Goal: Book appointment/travel/reservation

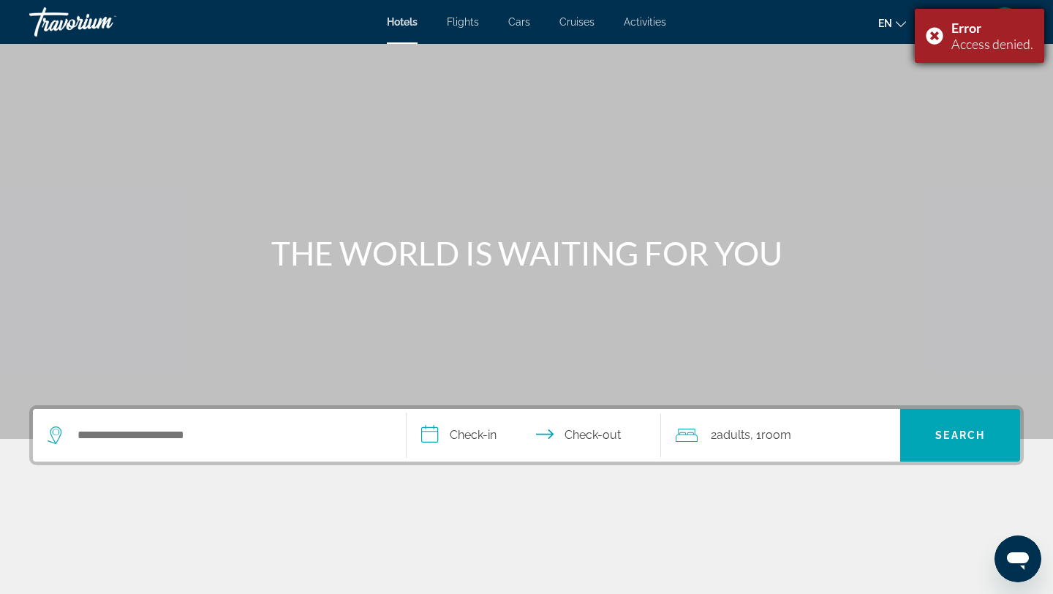
click at [922, 26] on div "Error Access denied." at bounding box center [979, 36] width 129 height 54
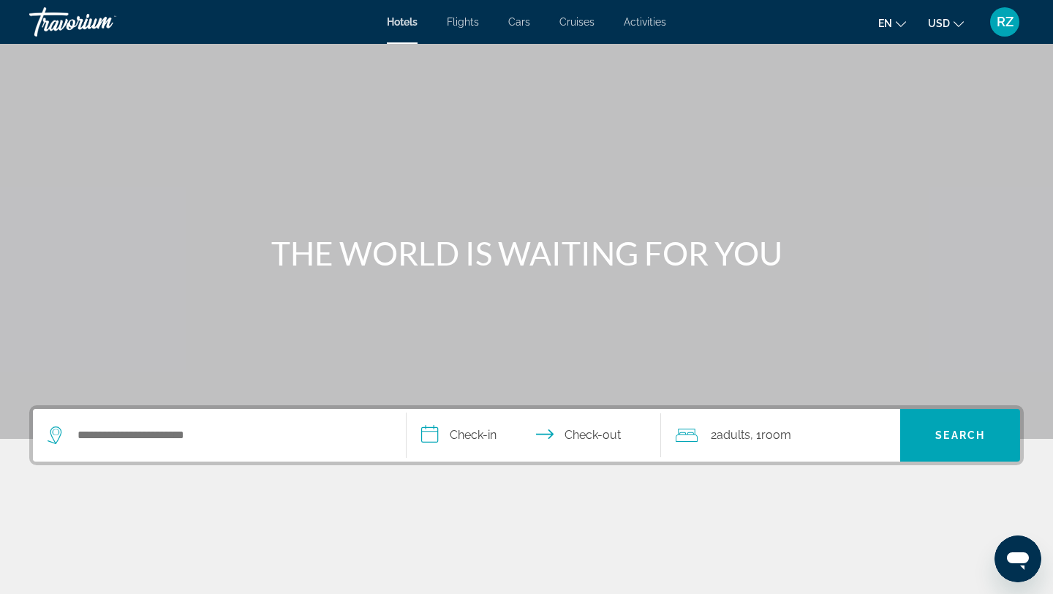
click at [934, 33] on button "USD USD ($) MXN (Mex$) CAD (Can$) GBP (£) EUR (€) AUD (A$) NZD (NZ$) CNY (CN¥)" at bounding box center [946, 22] width 36 height 21
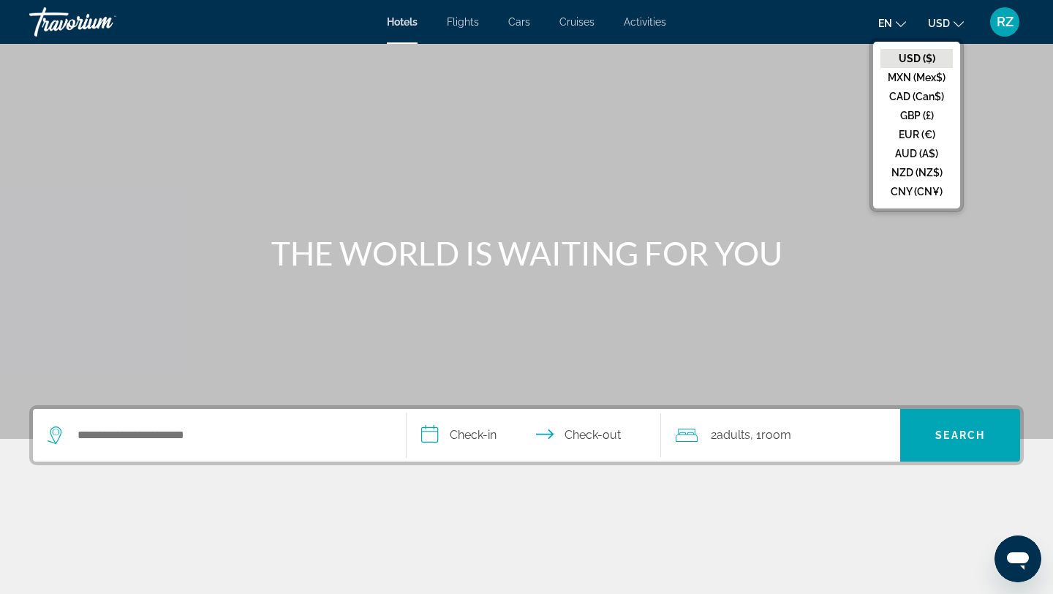
click at [1024, 18] on div "Hotels Flights Cars Cruises Activities Hotels Flights Cars Cruises Activities e…" at bounding box center [526, 22] width 1053 height 38
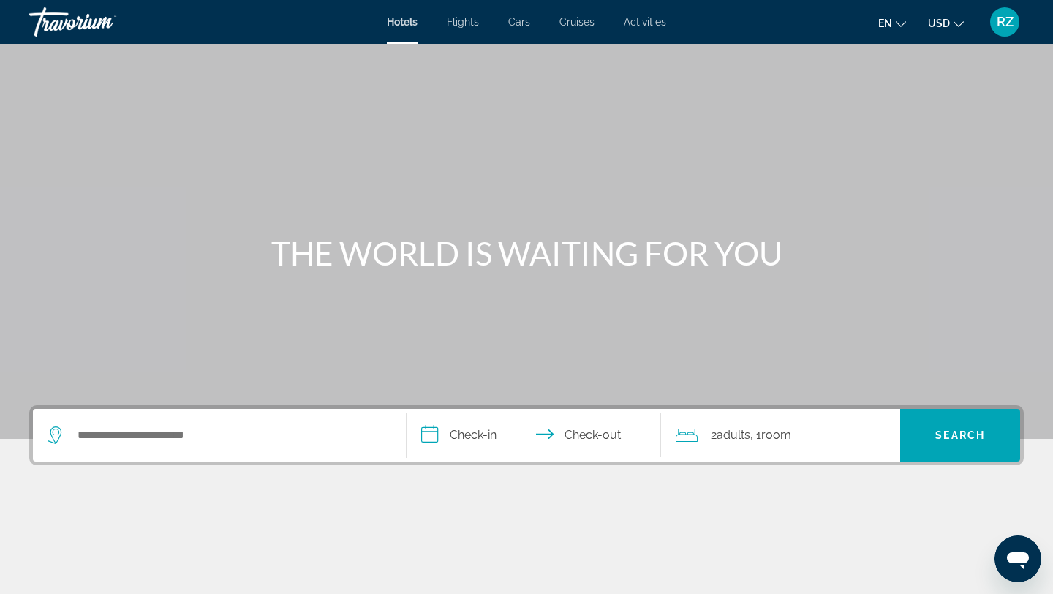
click at [1006, 20] on span "RZ" at bounding box center [1005, 22] width 17 height 15
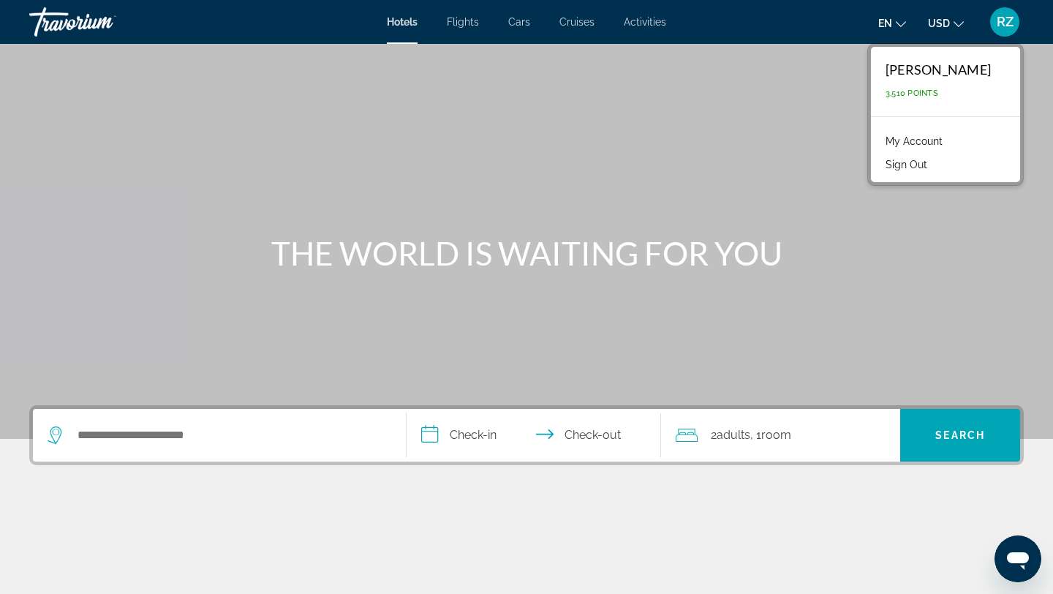
click at [937, 137] on link "My Account" at bounding box center [914, 141] width 72 height 19
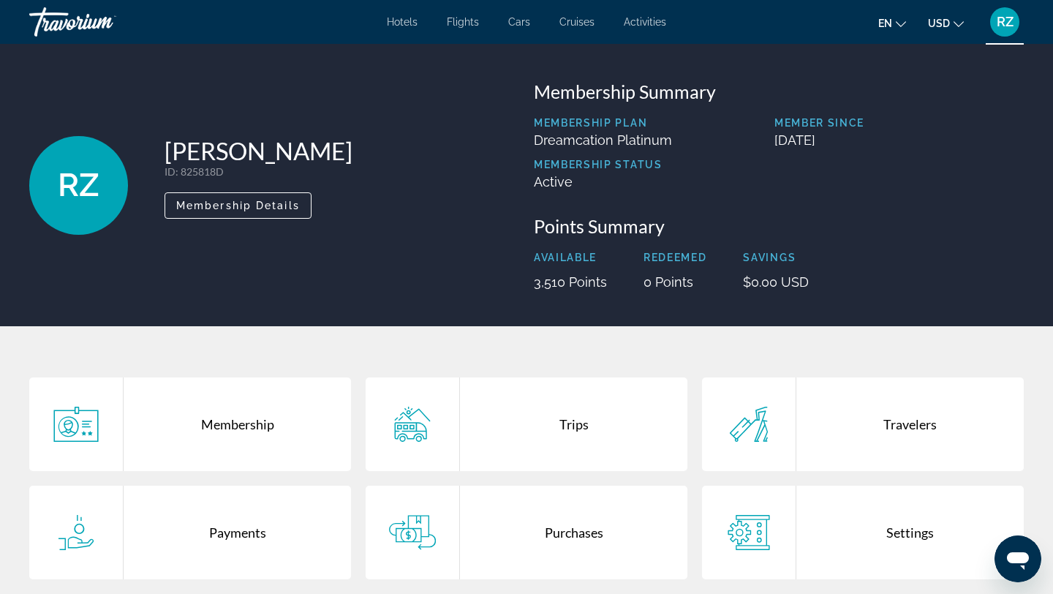
scroll to position [1, 0]
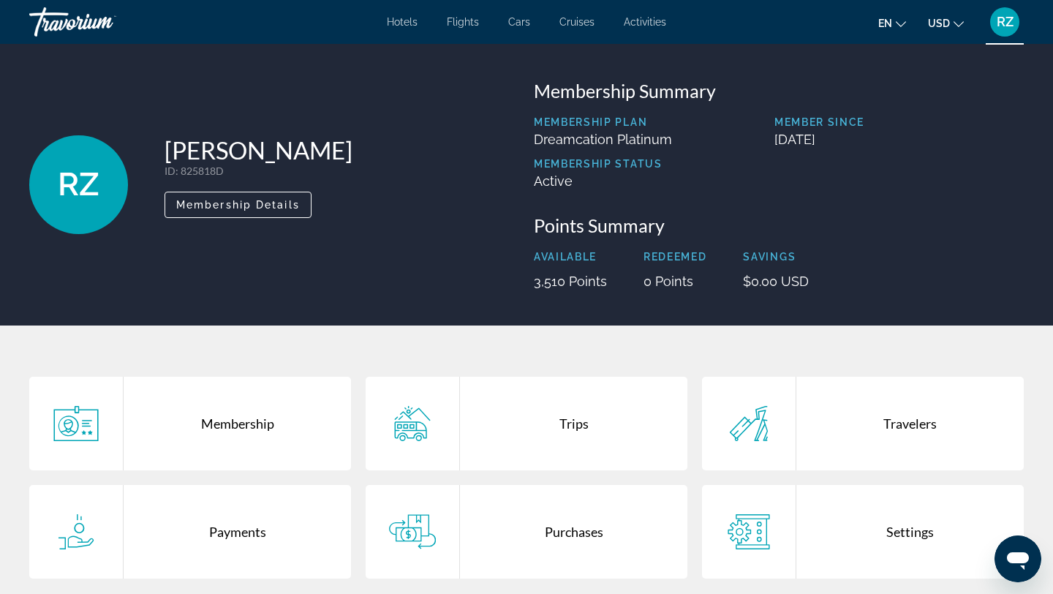
click at [529, 431] on div "Trips" at bounding box center [573, 424] width 227 height 94
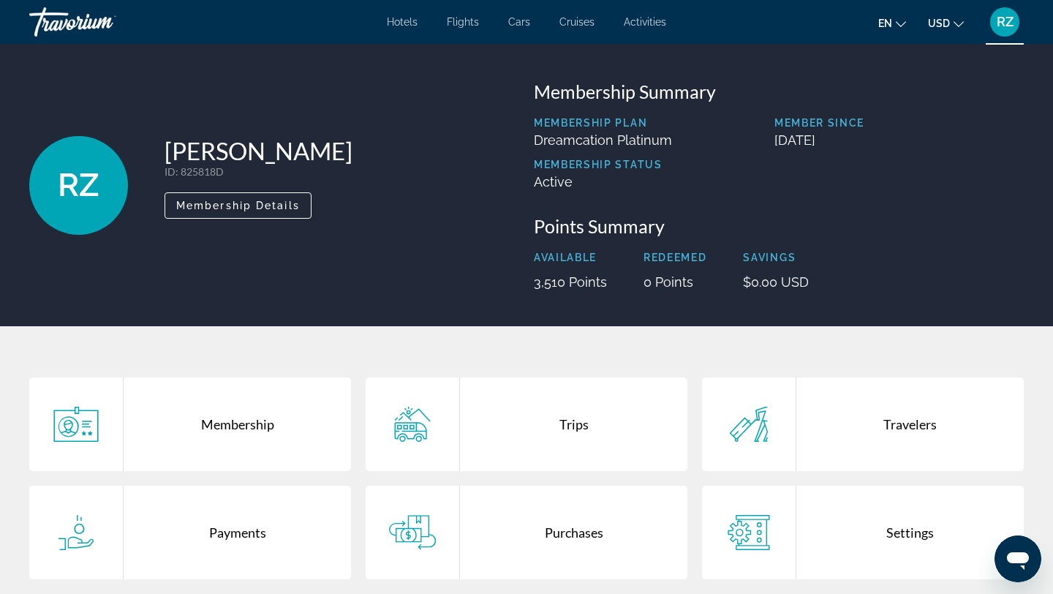
click at [233, 524] on div "Payments" at bounding box center [237, 533] width 227 height 94
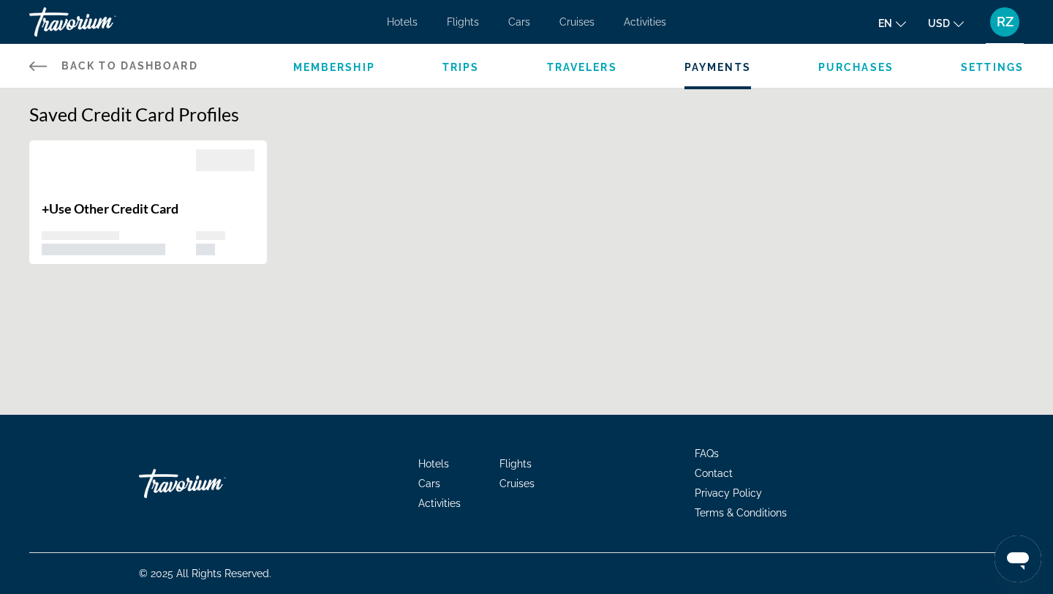
click at [858, 62] on span "Purchases" at bounding box center [855, 67] width 75 height 12
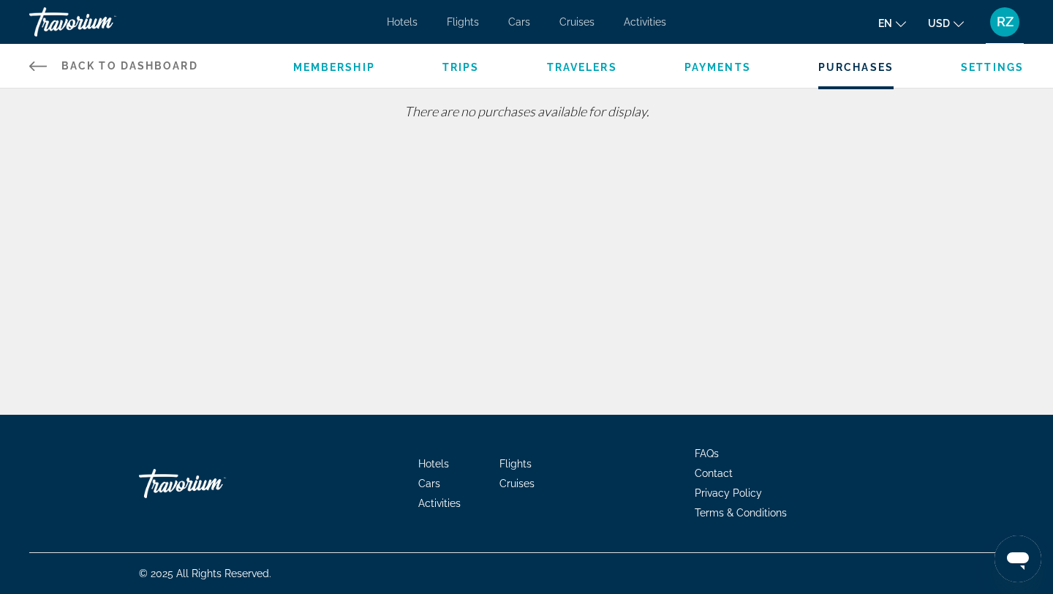
click at [739, 69] on span "Payments" at bounding box center [717, 67] width 67 height 12
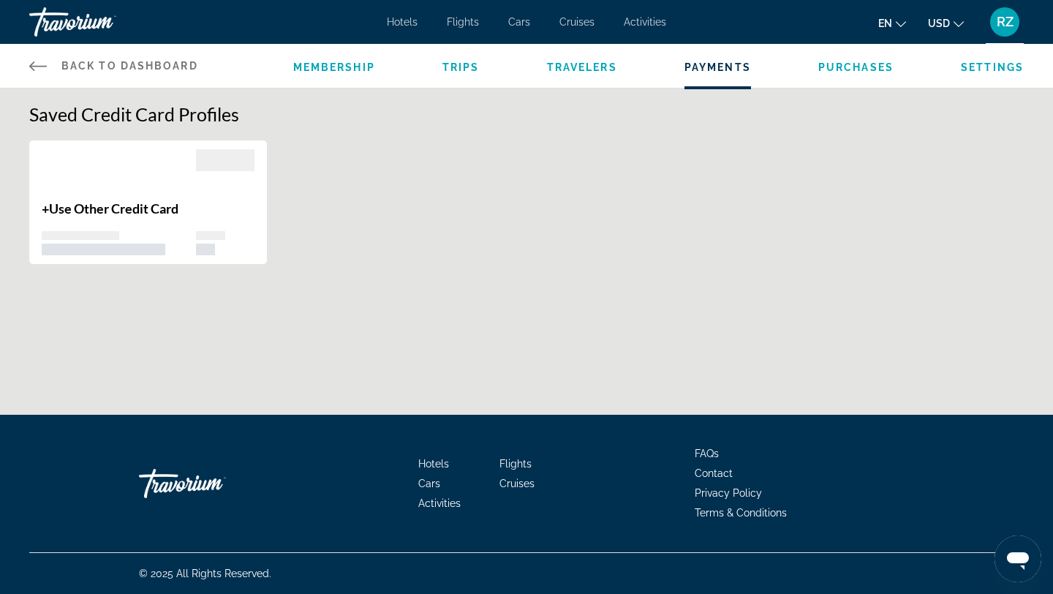
click at [584, 57] on div "Membership Trips Travelers Payments Purchases Settings" at bounding box center [658, 66] width 730 height 44
click at [402, 23] on span "Hotels" at bounding box center [402, 22] width 31 height 12
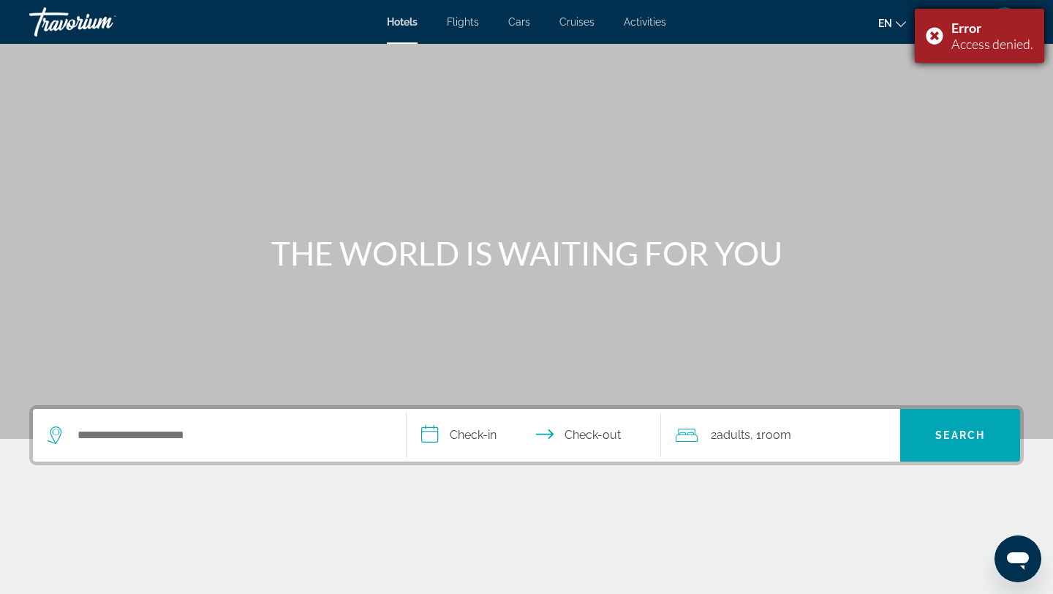
click at [942, 36] on div "Error Access denied." at bounding box center [979, 36] width 129 height 54
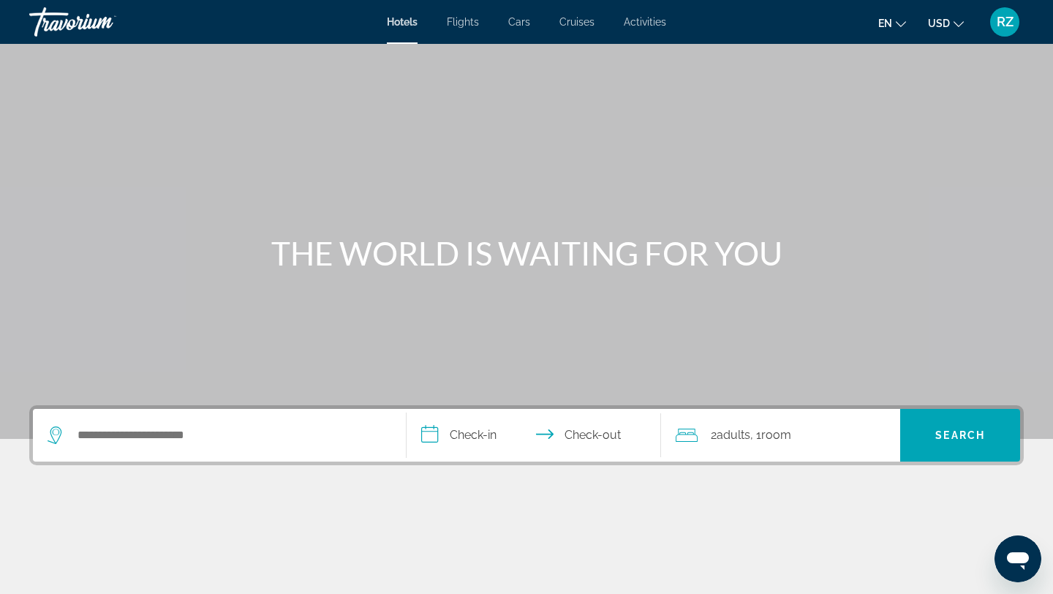
click at [937, 36] on div "en English Español Français Italiano Português русский USD USD ($) MXN (Mex$) C…" at bounding box center [852, 22] width 343 height 31
click at [1014, 23] on div "RZ" at bounding box center [1004, 21] width 29 height 29
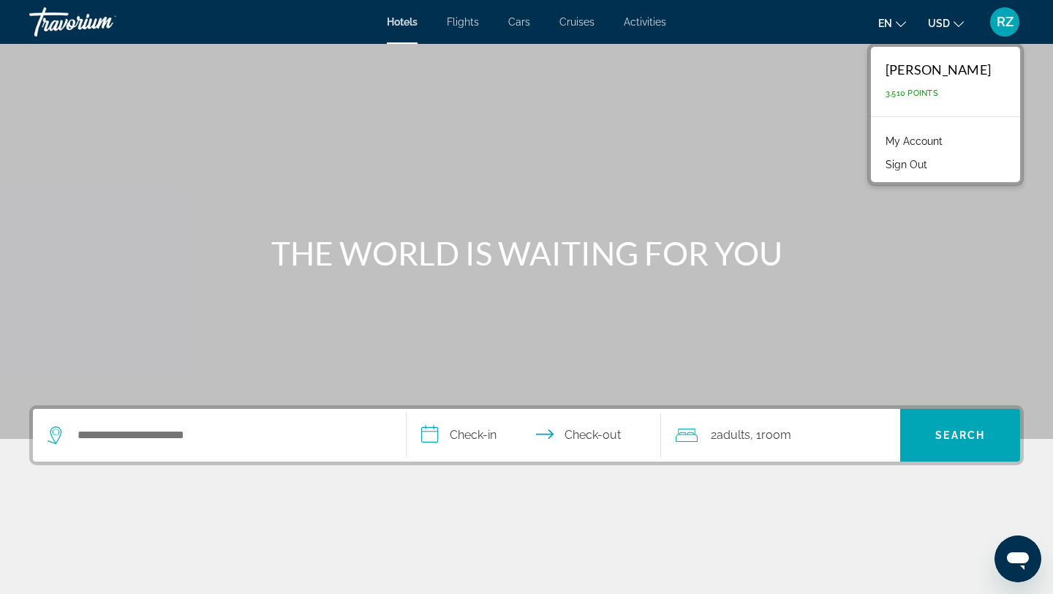
click at [901, 92] on span "3,510 Points" at bounding box center [912, 93] width 53 height 10
click at [906, 145] on link "My Account" at bounding box center [914, 141] width 72 height 19
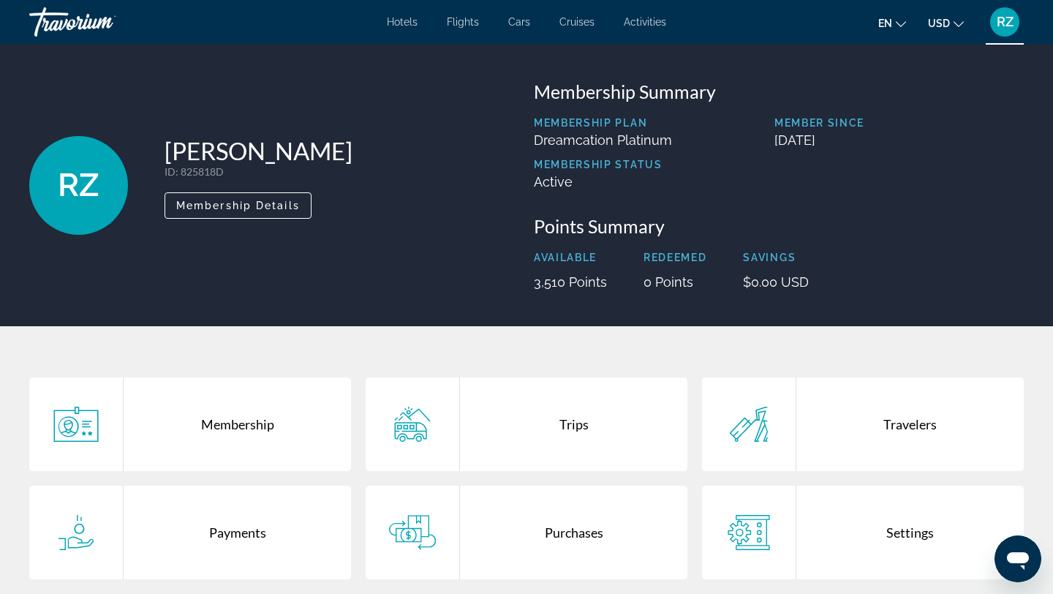
click at [573, 26] on span "Cruises" at bounding box center [576, 22] width 35 height 12
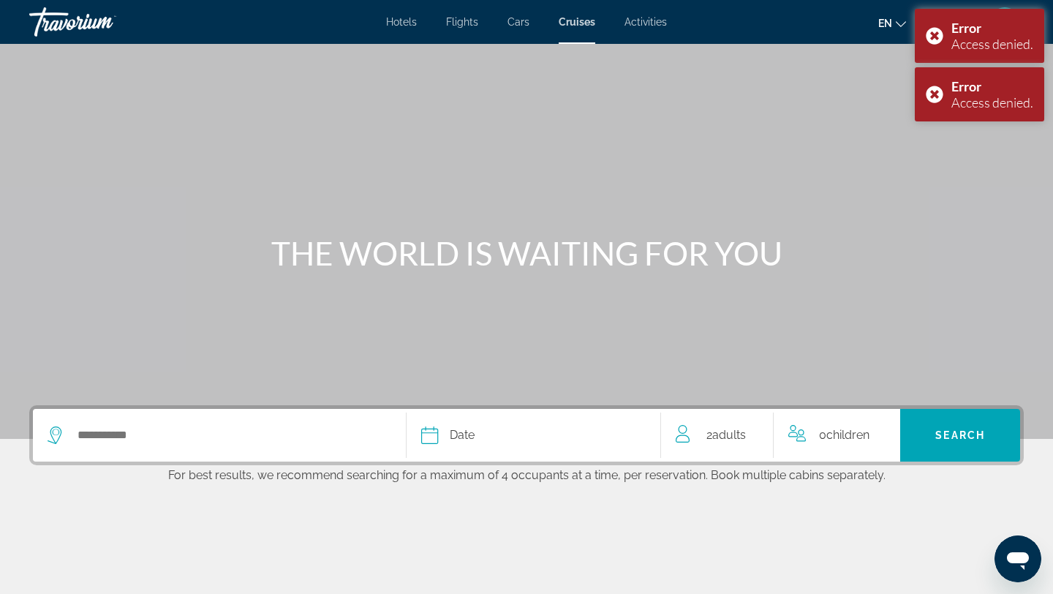
click at [408, 26] on span "Hotels" at bounding box center [401, 22] width 31 height 12
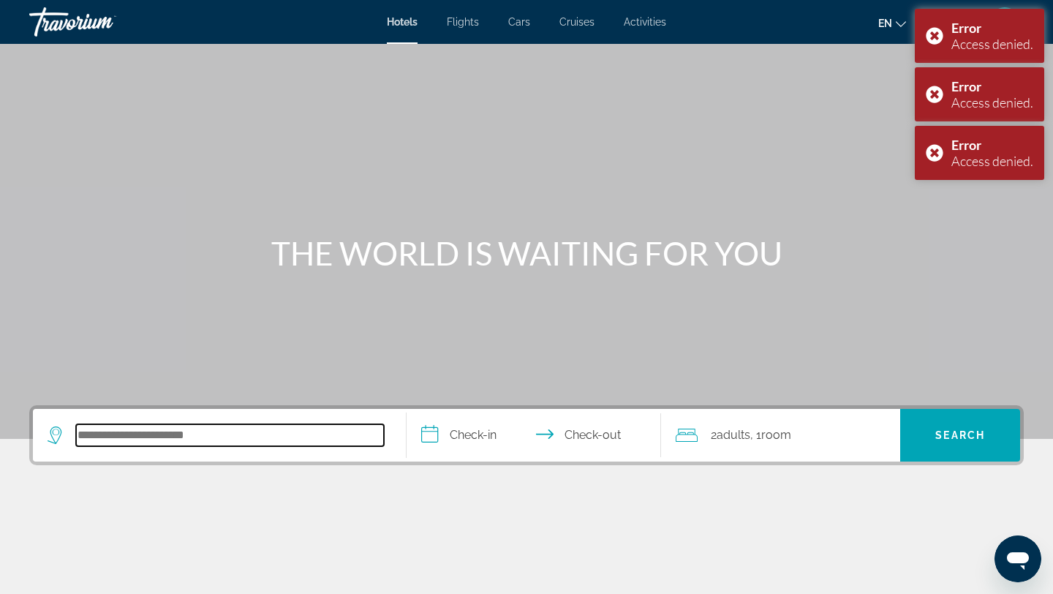
click at [181, 442] on input "Search hotel destination" at bounding box center [230, 435] width 308 height 22
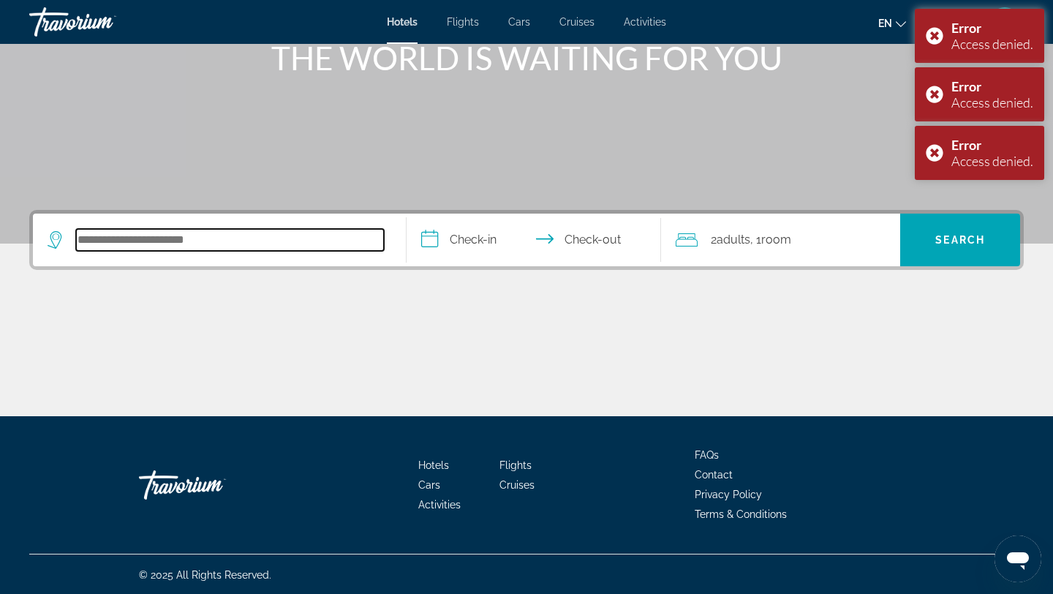
scroll to position [197, 0]
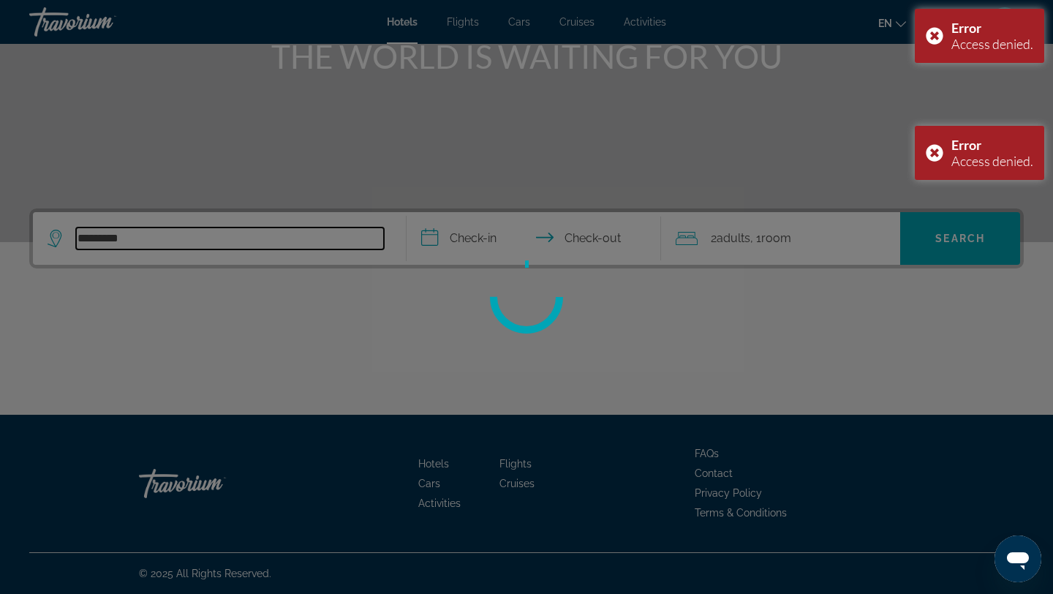
type input "*********"
click at [942, 241] on div at bounding box center [526, 297] width 1053 height 594
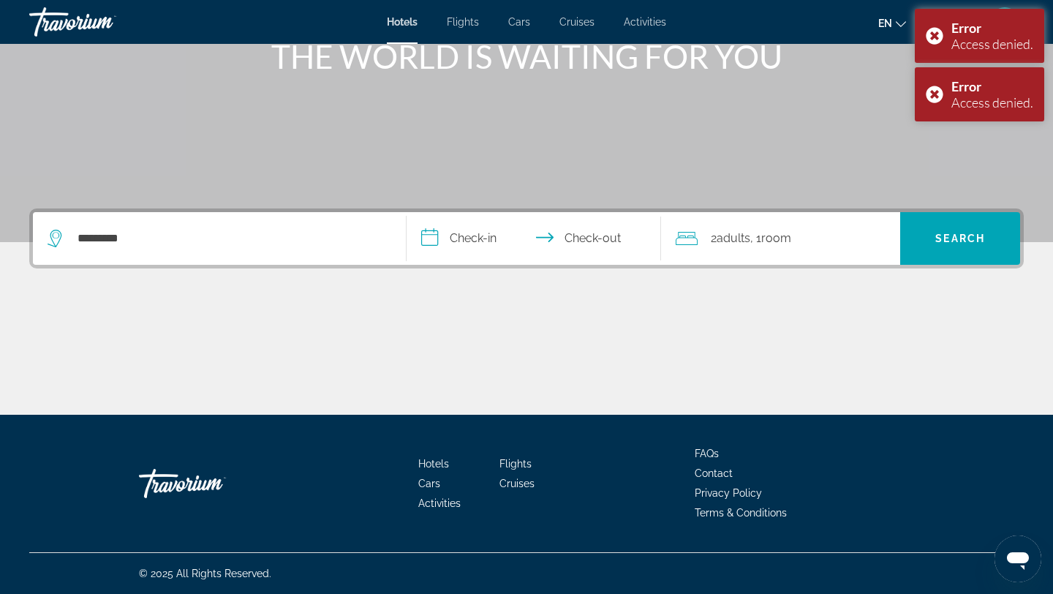
click at [942, 241] on span "Search" at bounding box center [960, 239] width 50 height 12
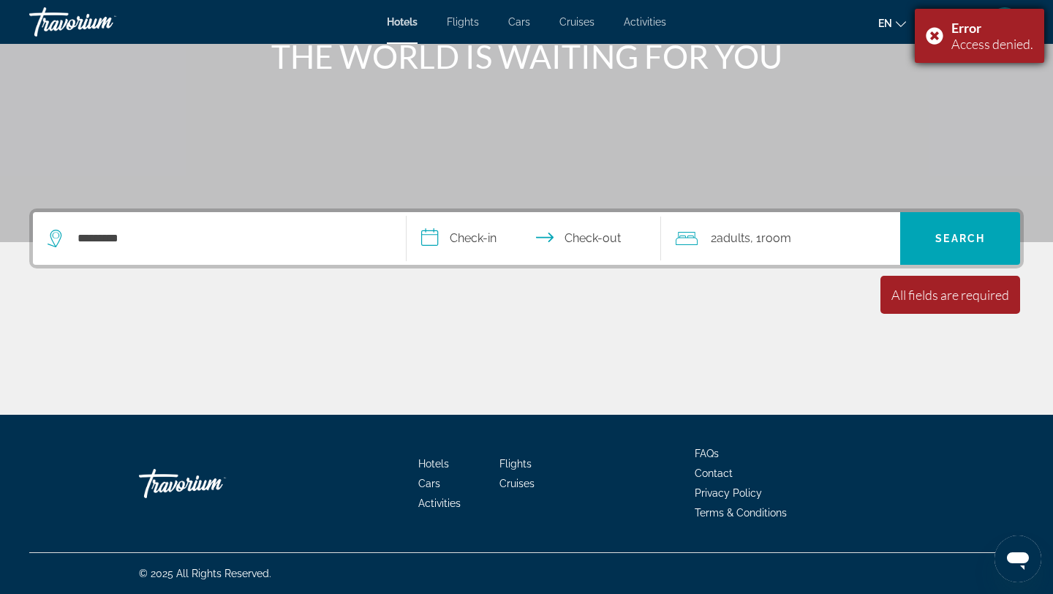
click at [941, 36] on div "Error Access denied." at bounding box center [979, 36] width 129 height 54
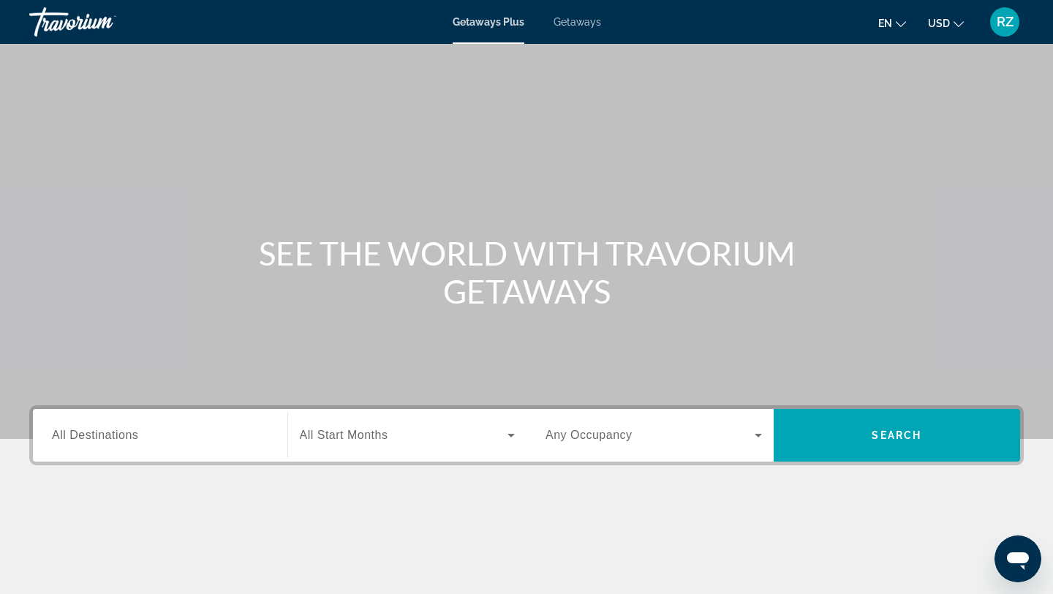
click at [202, 405] on div "Destination All Destinations Start Month All Start Months Occupancy Any Occupan…" at bounding box center [526, 435] width 994 height 60
click at [195, 432] on input "Destination All Destinations" at bounding box center [160, 436] width 216 height 18
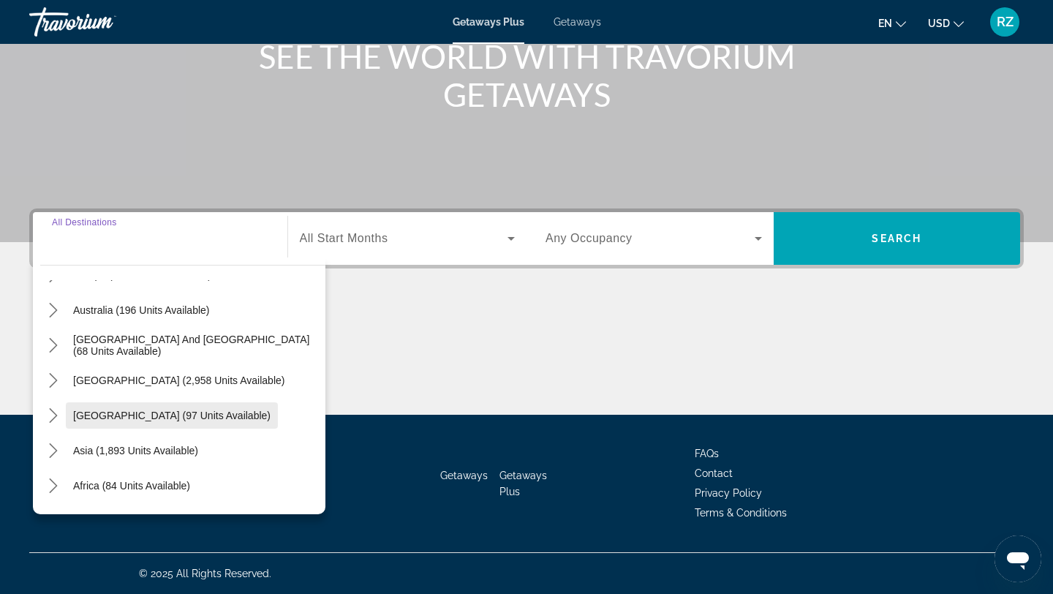
scroll to position [237, 0]
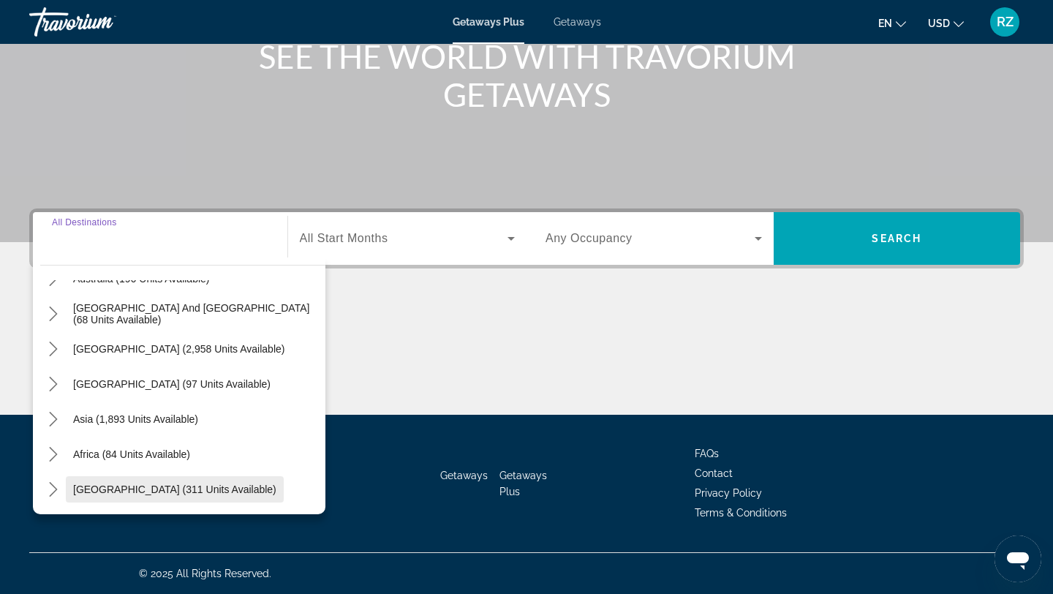
click at [156, 486] on span "Middle East (311 units available)" at bounding box center [174, 489] width 203 height 12
type input "**********"
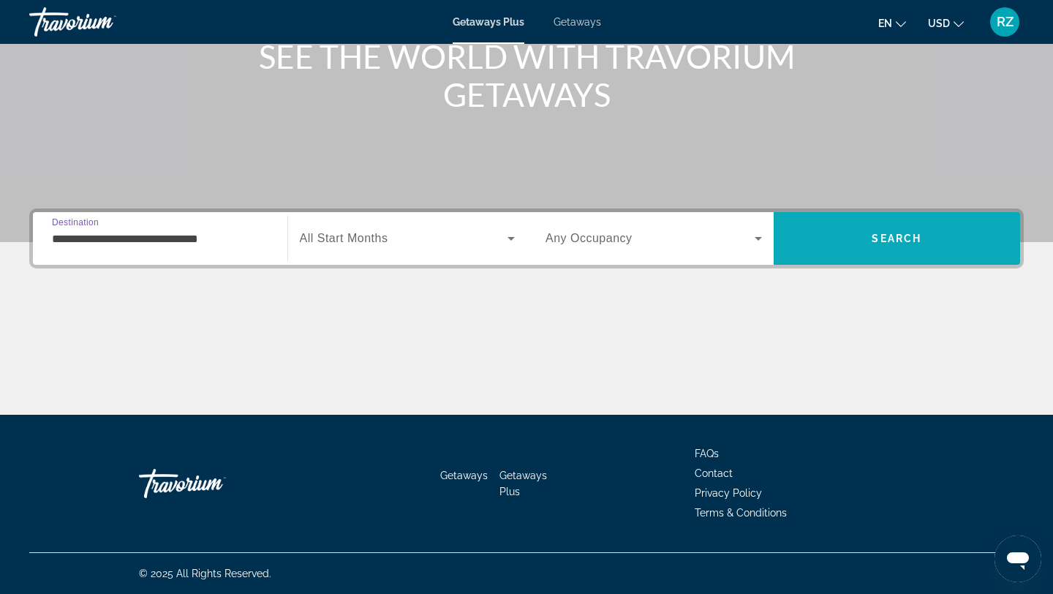
click at [931, 235] on span "Search" at bounding box center [897, 238] width 247 height 35
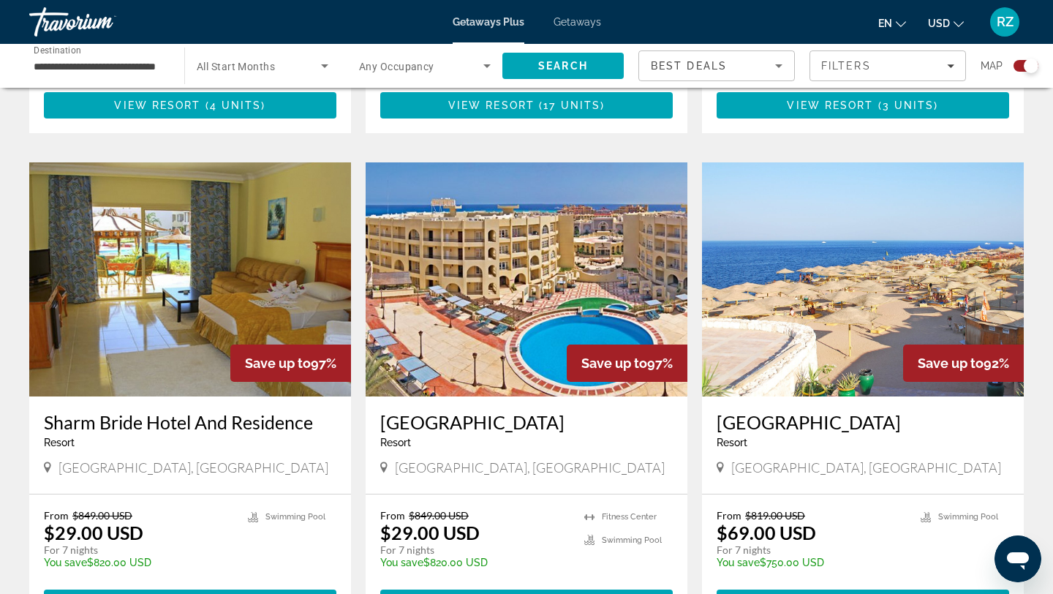
scroll to position [2225, 0]
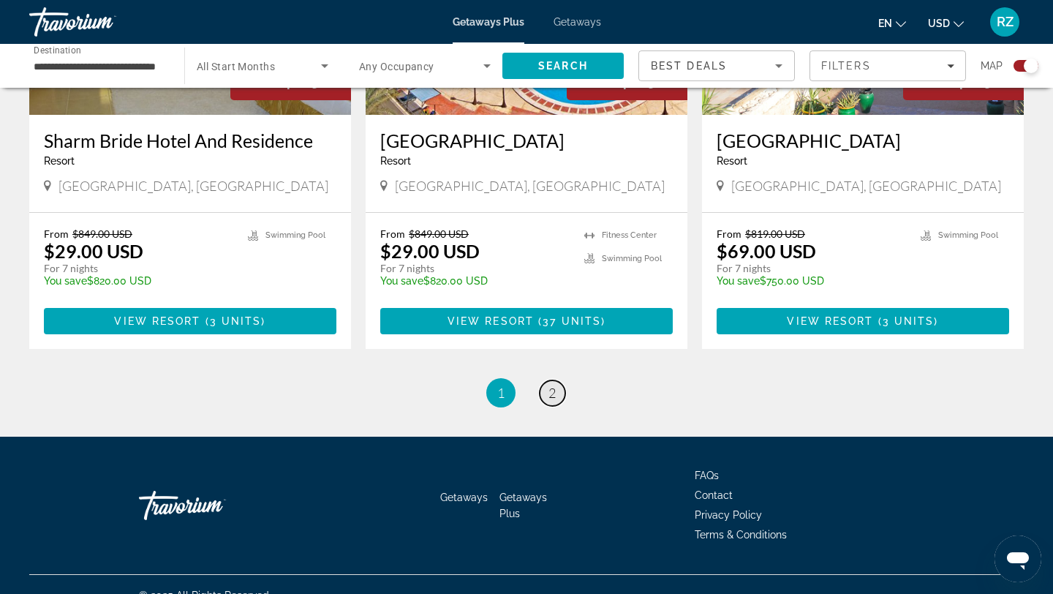
click at [552, 385] on span "2" at bounding box center [551, 393] width 7 height 16
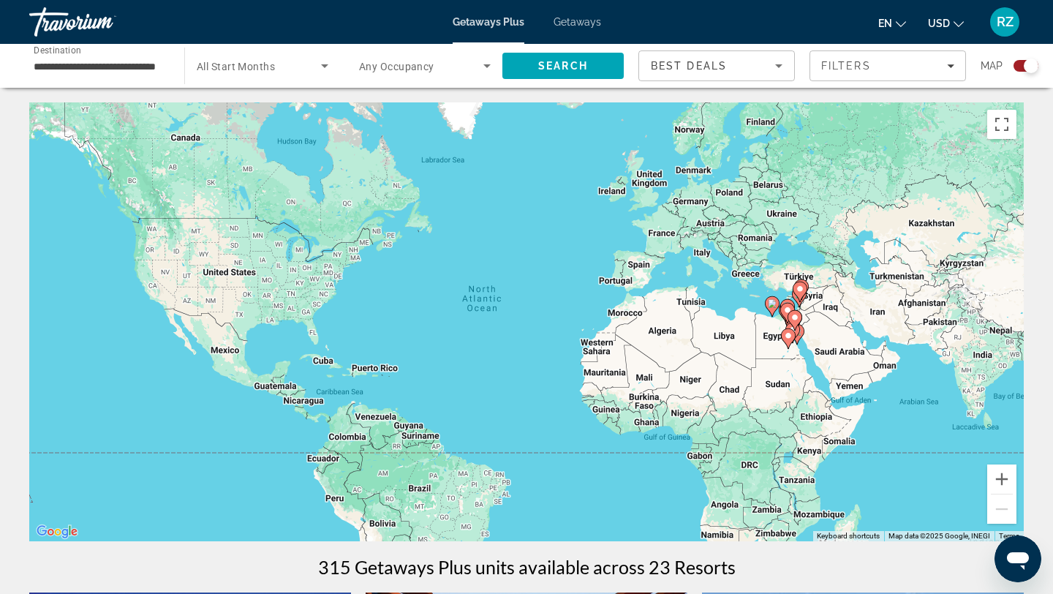
click at [559, 18] on span "Getaways" at bounding box center [578, 22] width 48 height 12
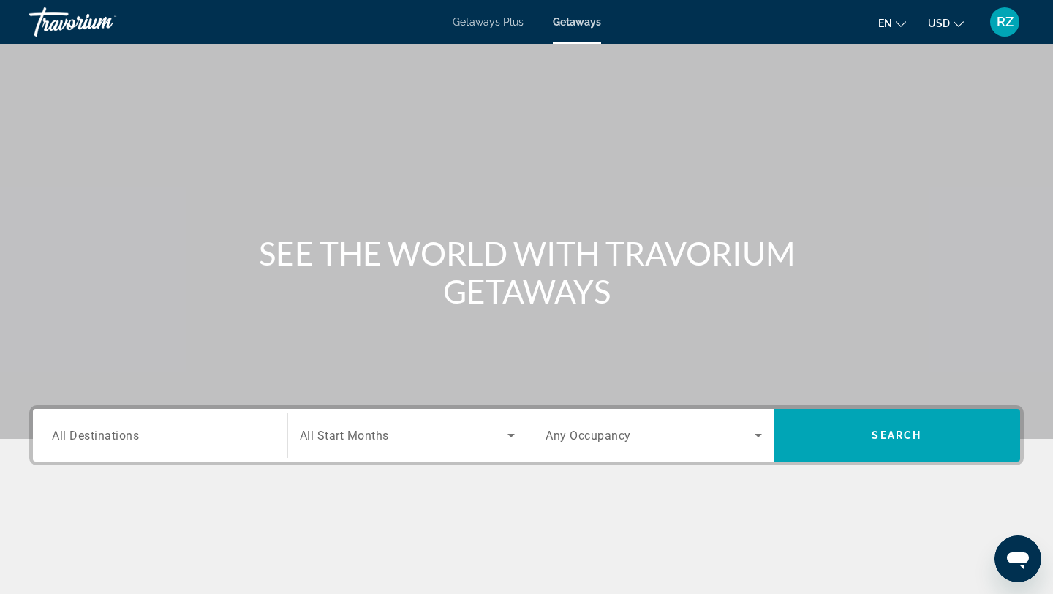
click at [132, 432] on span "All Destinations" at bounding box center [95, 435] width 87 height 14
click at [132, 432] on input "Destination All Destinations" at bounding box center [160, 436] width 216 height 18
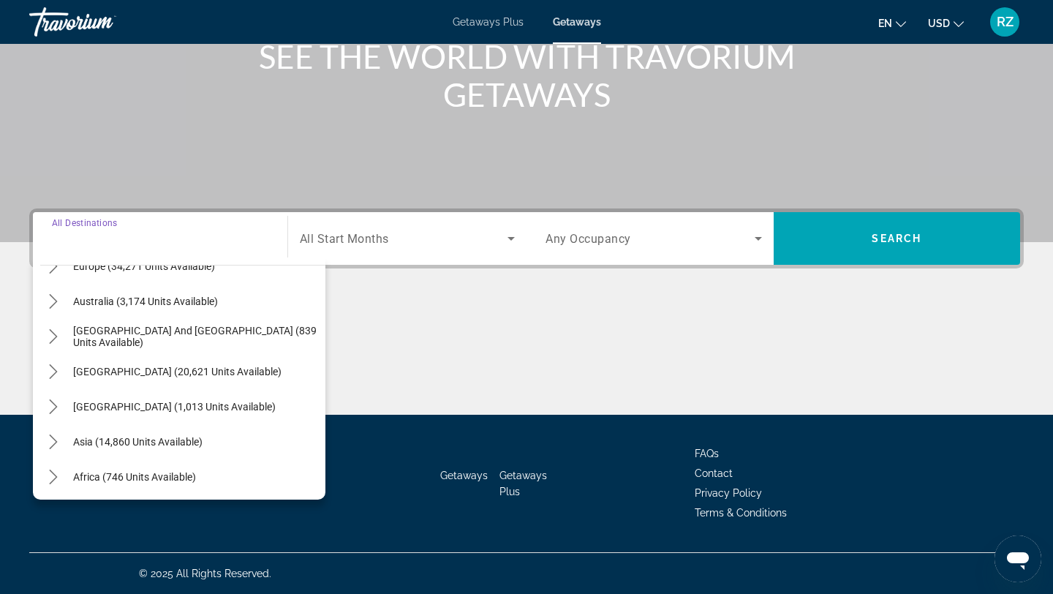
scroll to position [237, 0]
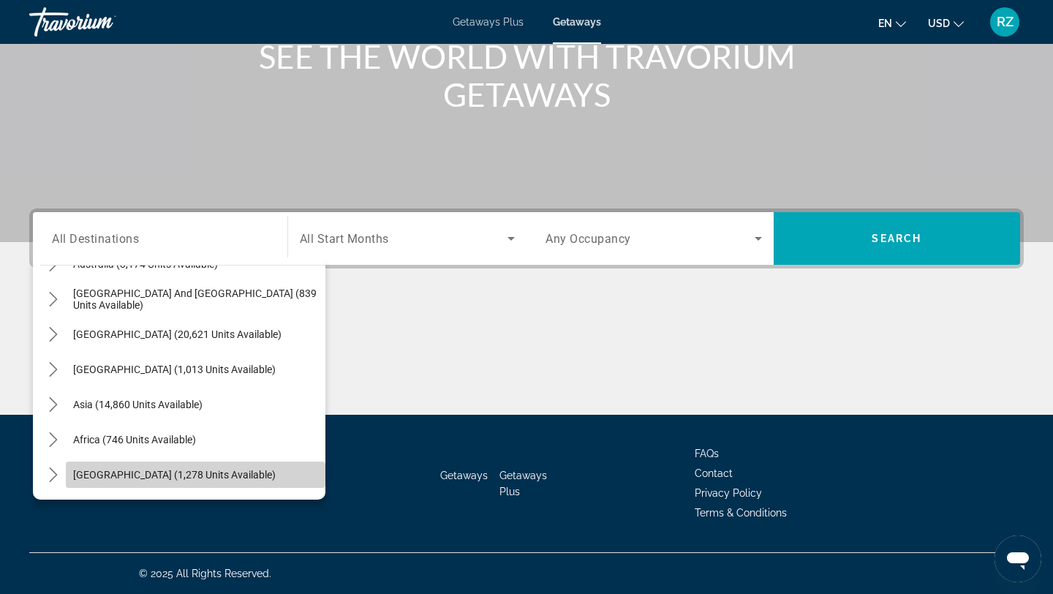
click at [113, 467] on span "Select destination: Middle East (1,278 units available)" at bounding box center [196, 474] width 260 height 35
type input "**********"
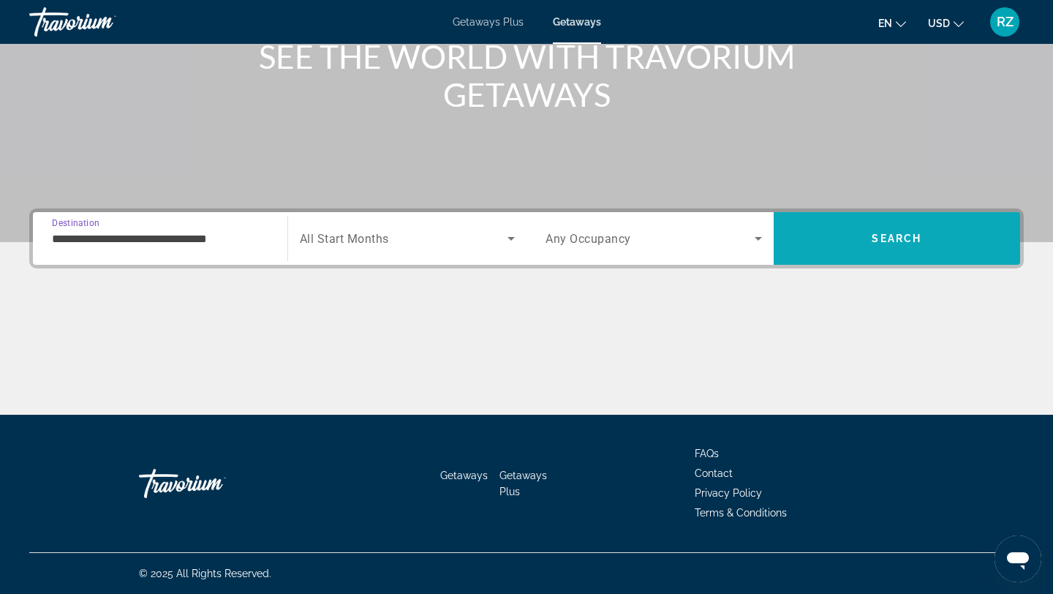
click at [826, 230] on span "Search" at bounding box center [897, 238] width 247 height 35
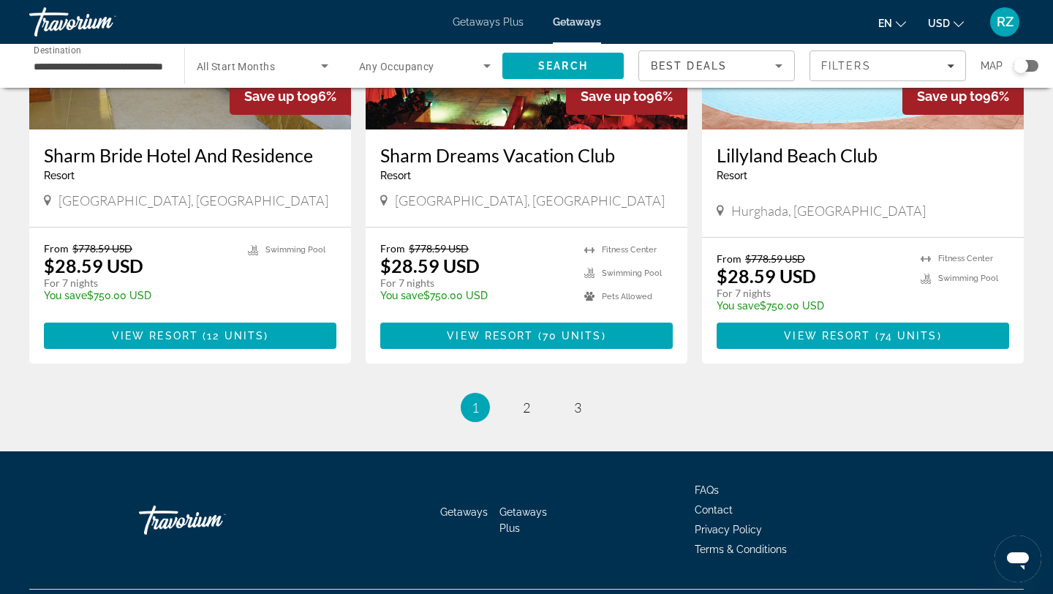
scroll to position [1772, 0]
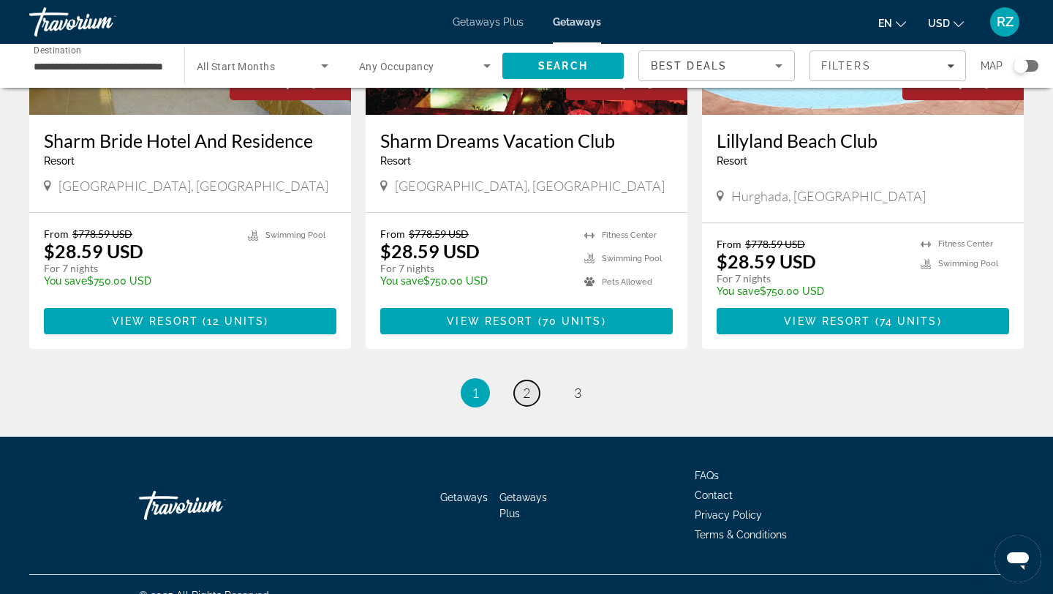
click at [527, 385] on span "2" at bounding box center [526, 393] width 7 height 16
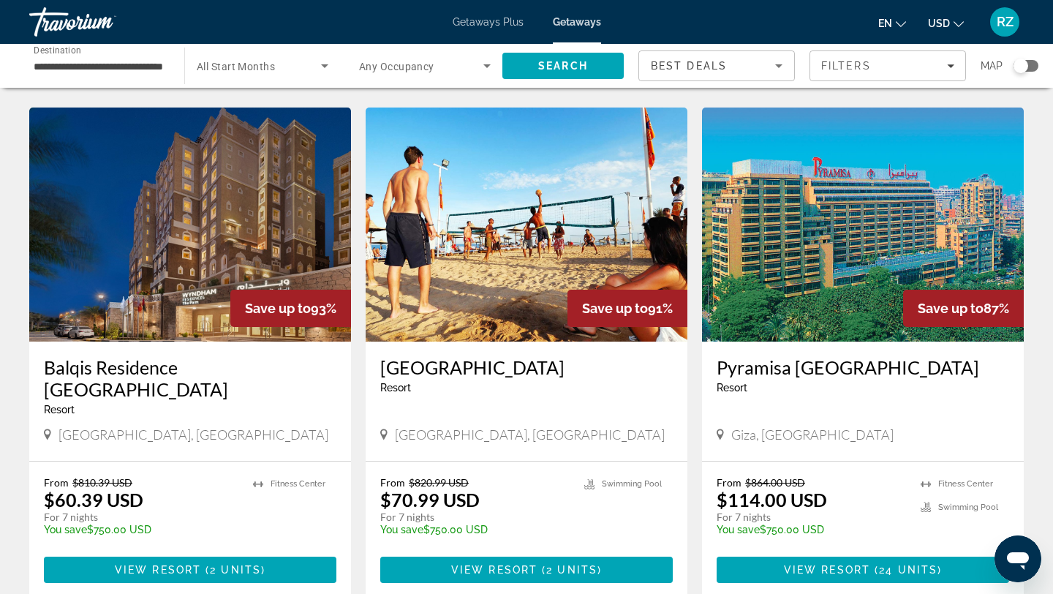
scroll to position [1543, 0]
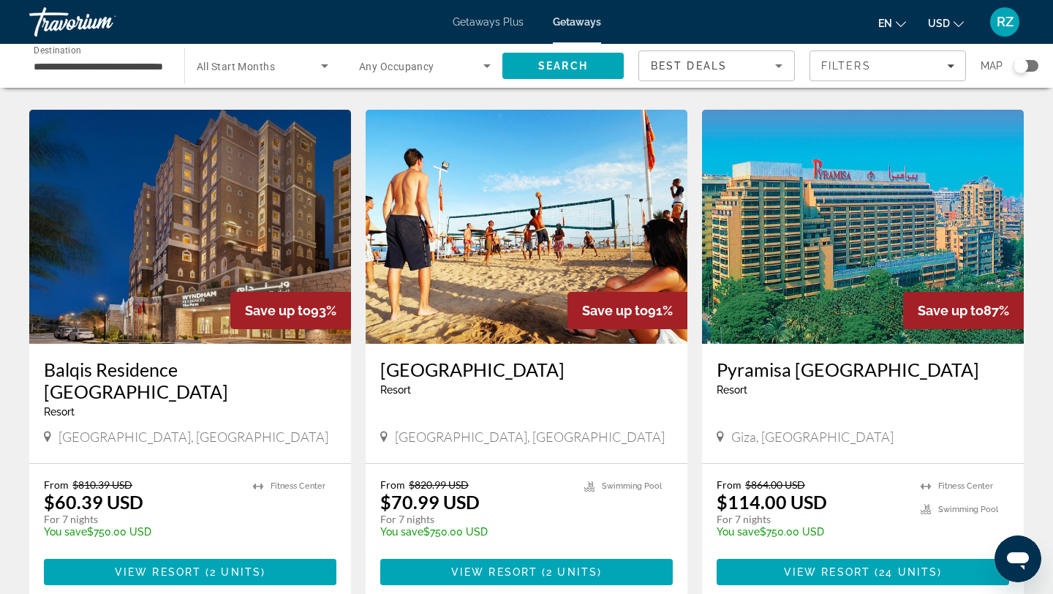
click at [154, 242] on img "Main content" at bounding box center [190, 227] width 322 height 234
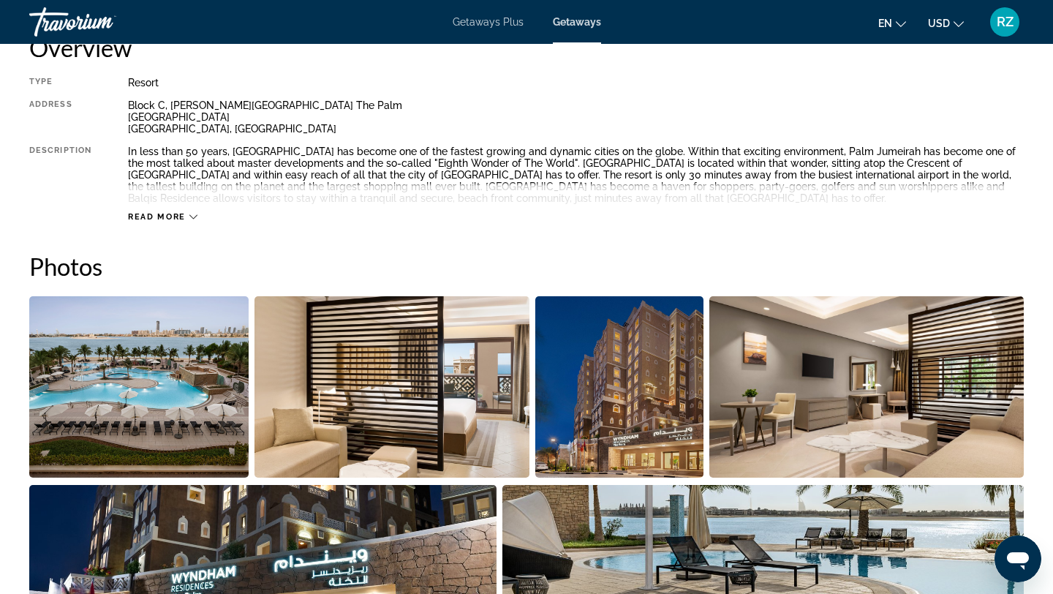
scroll to position [578, 0]
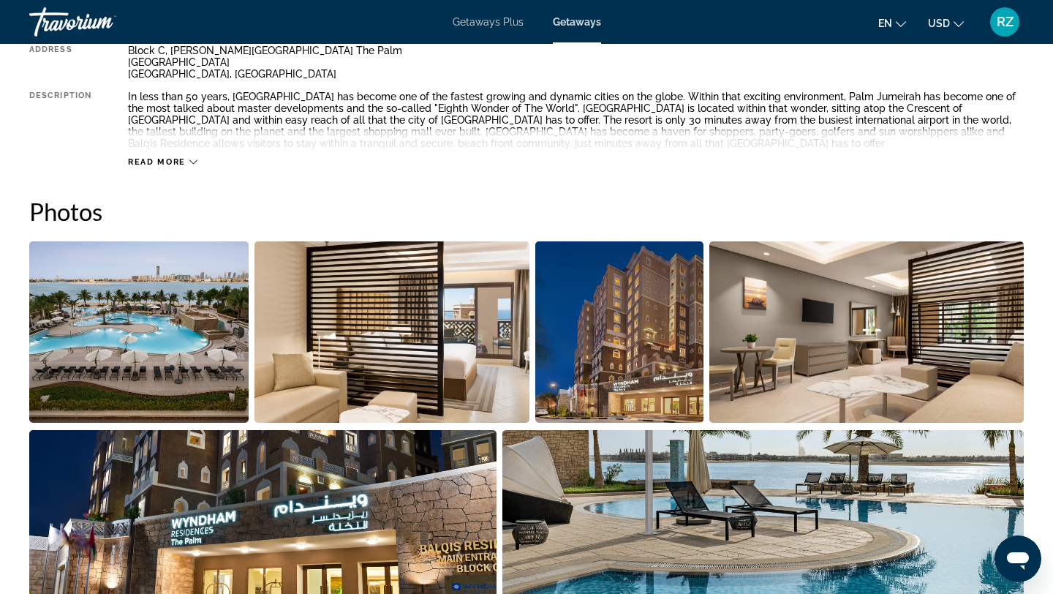
click at [171, 165] on span "Read more" at bounding box center [157, 162] width 58 height 10
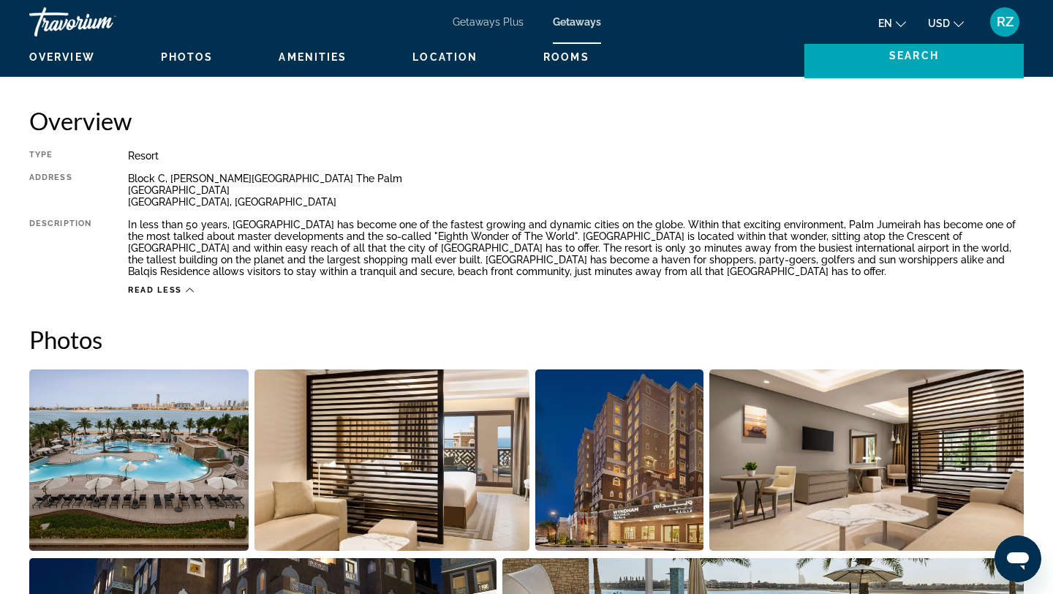
scroll to position [0, 0]
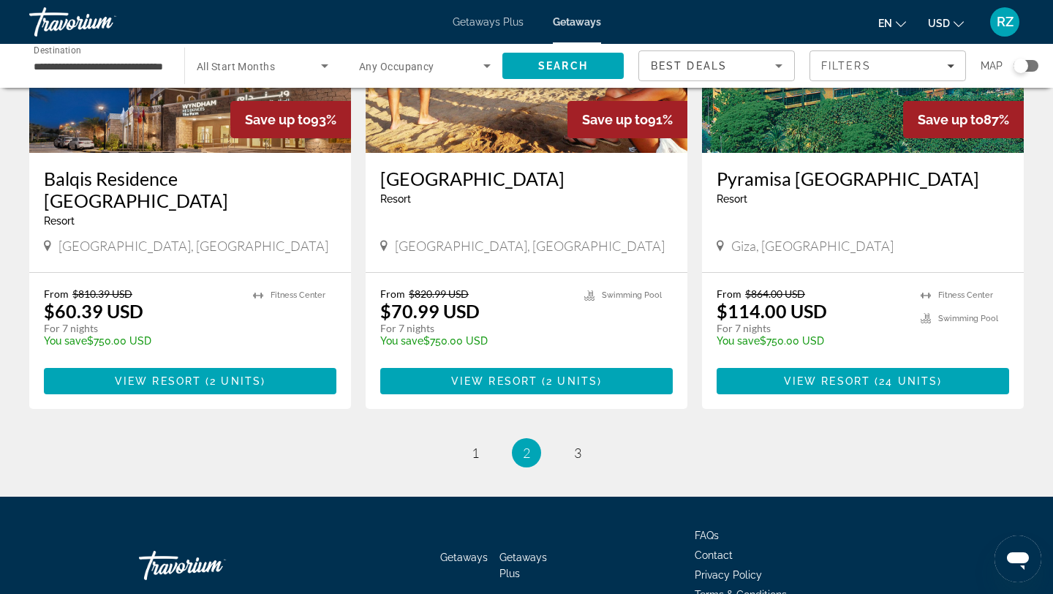
scroll to position [1734, 0]
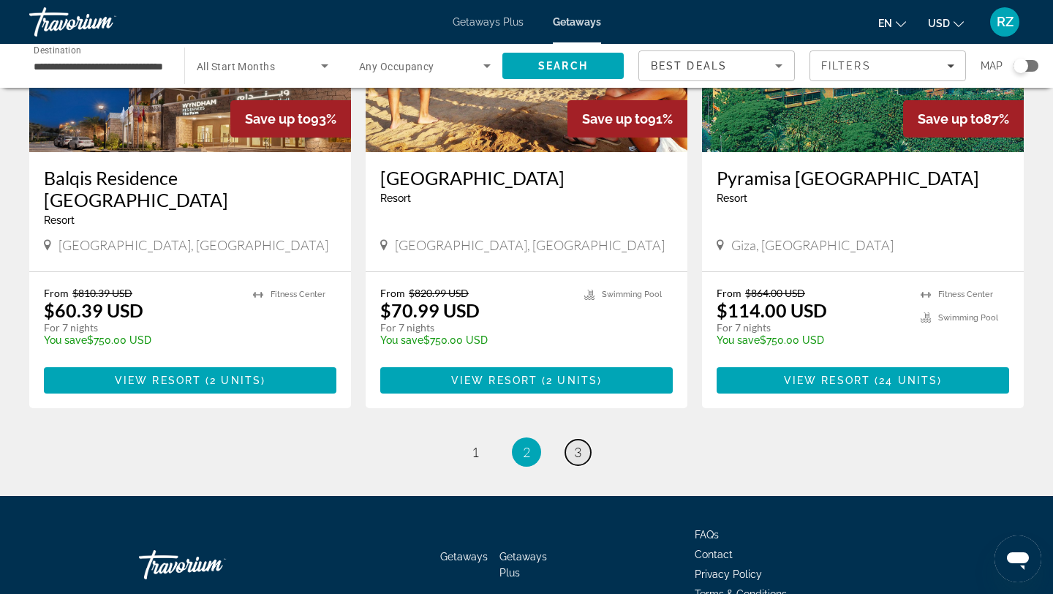
click at [576, 444] on span "3" at bounding box center [577, 452] width 7 height 16
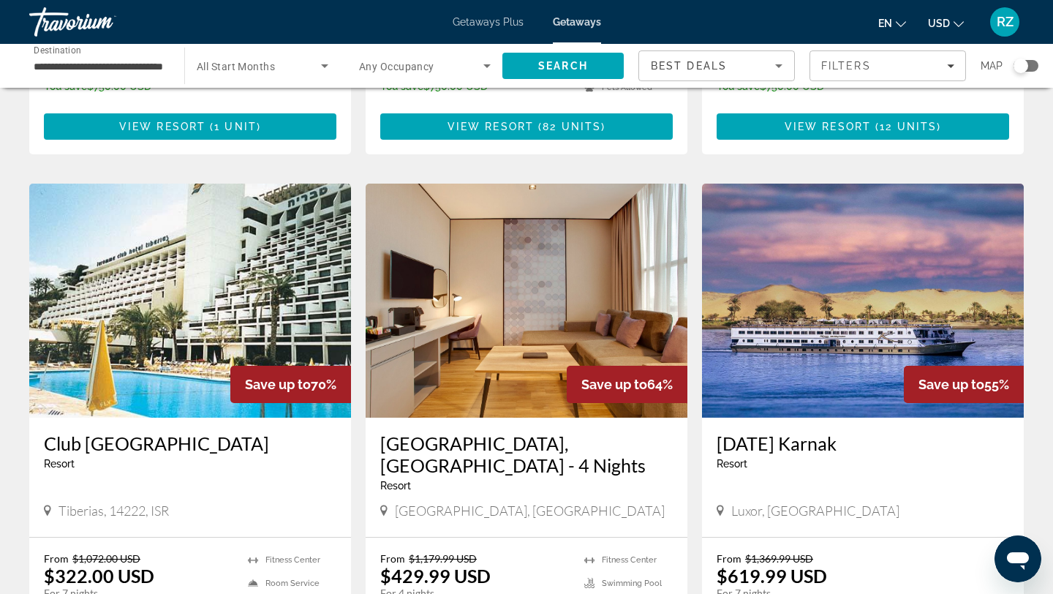
scroll to position [1508, 0]
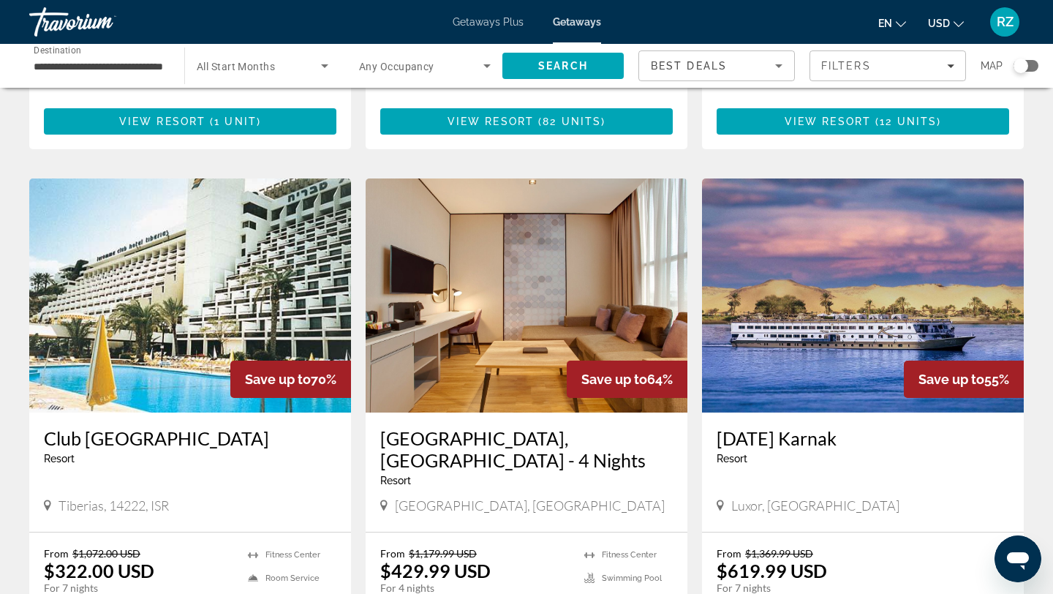
click at [566, 327] on img "Main content" at bounding box center [527, 295] width 322 height 234
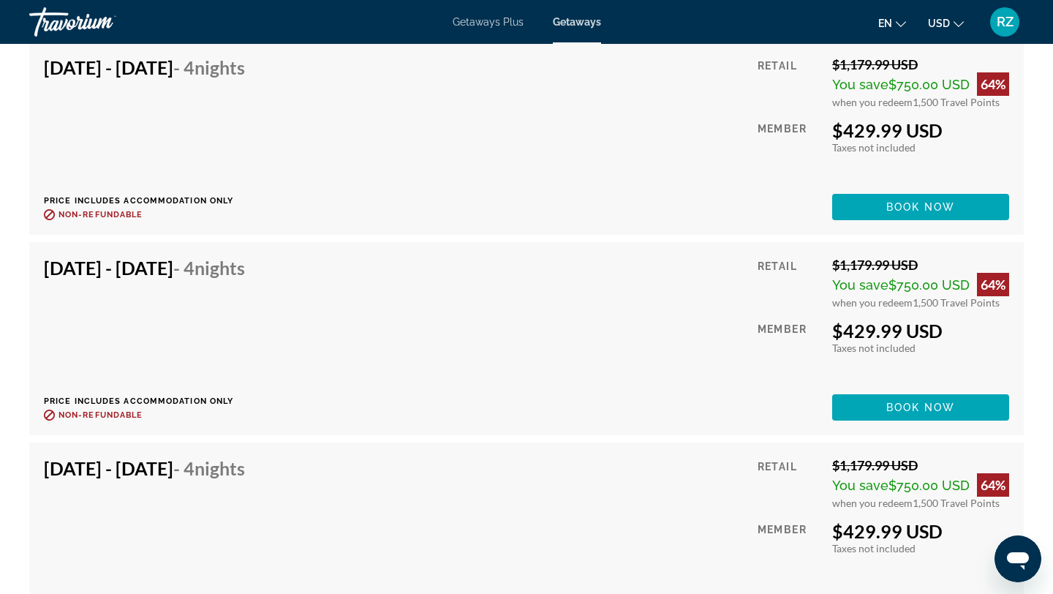
scroll to position [4077, 0]
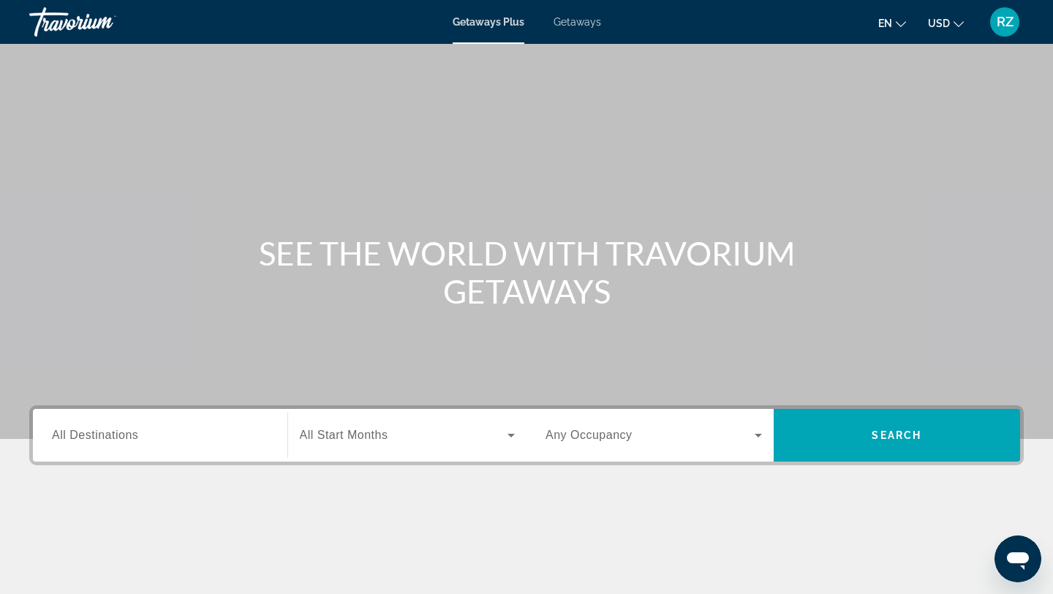
click at [129, 428] on span "All Destinations" at bounding box center [95, 434] width 86 height 12
click at [129, 428] on input "Destination All Destinations" at bounding box center [160, 436] width 216 height 18
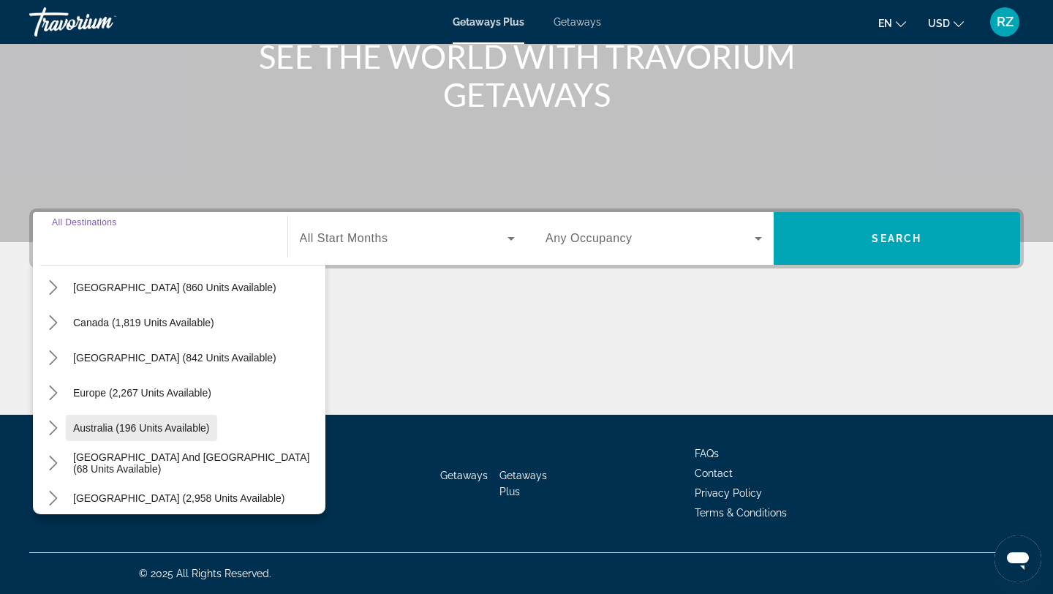
scroll to position [86, 0]
click at [132, 397] on span "Europe (2,267 units available)" at bounding box center [142, 395] width 138 height 12
type input "**********"
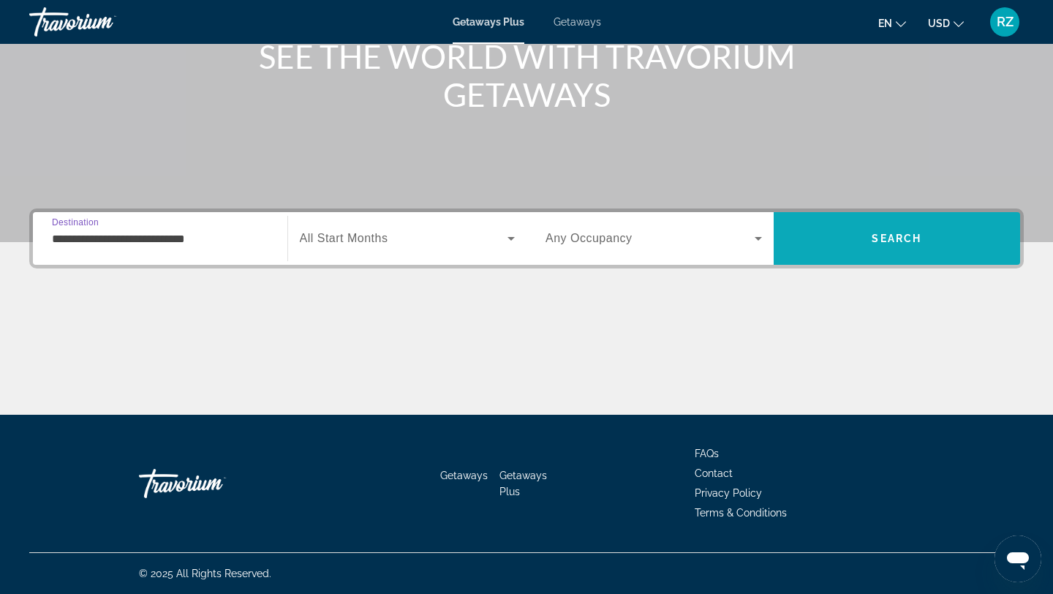
click at [910, 242] on span "Search" at bounding box center [897, 239] width 50 height 12
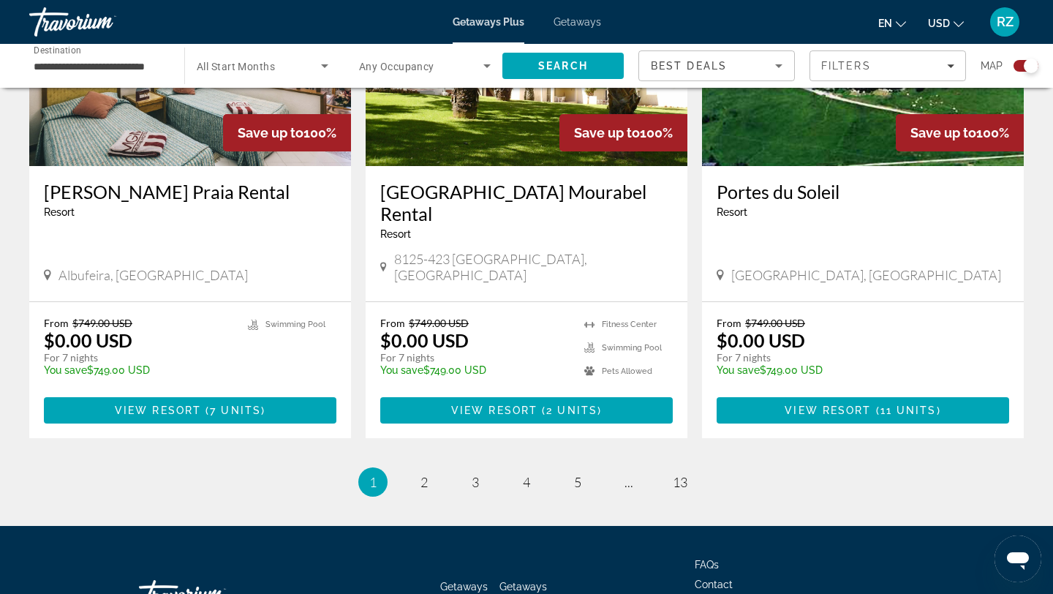
scroll to position [2247, 0]
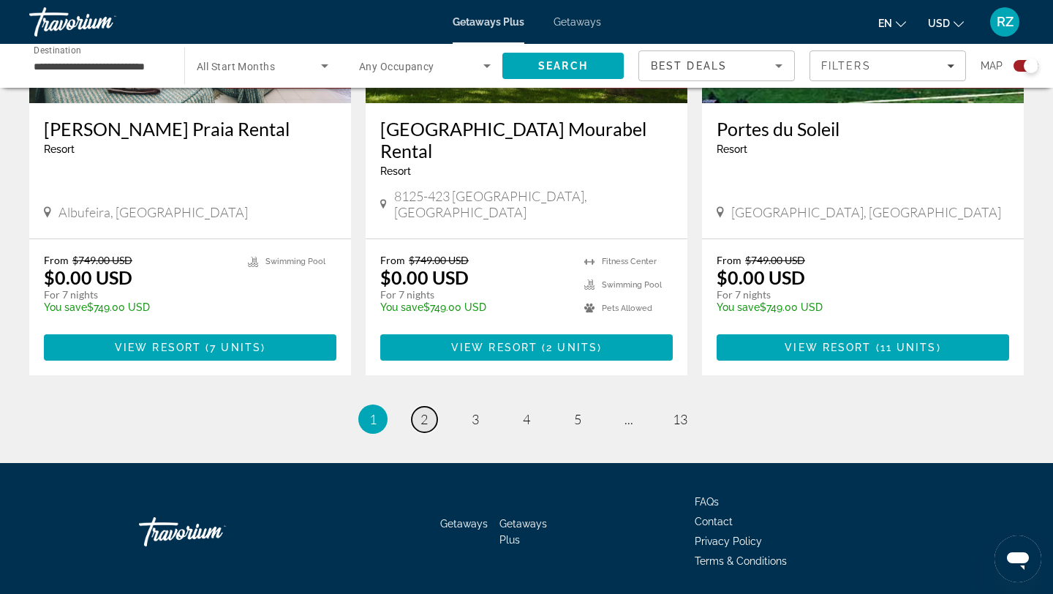
click at [422, 411] on span "2" at bounding box center [423, 419] width 7 height 16
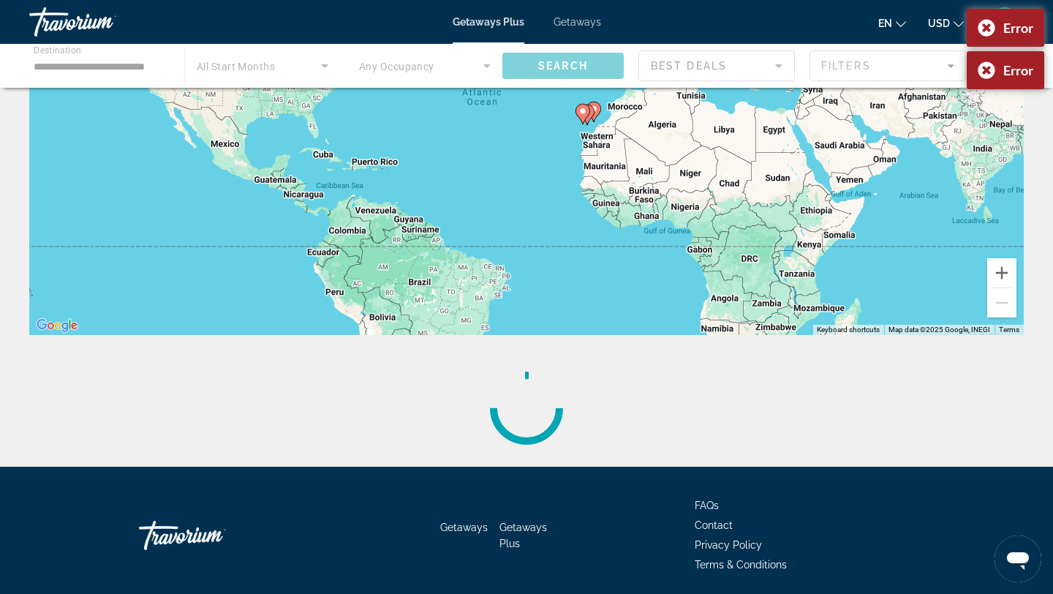
scroll to position [208, 0]
